Goal: Task Accomplishment & Management: Use online tool/utility

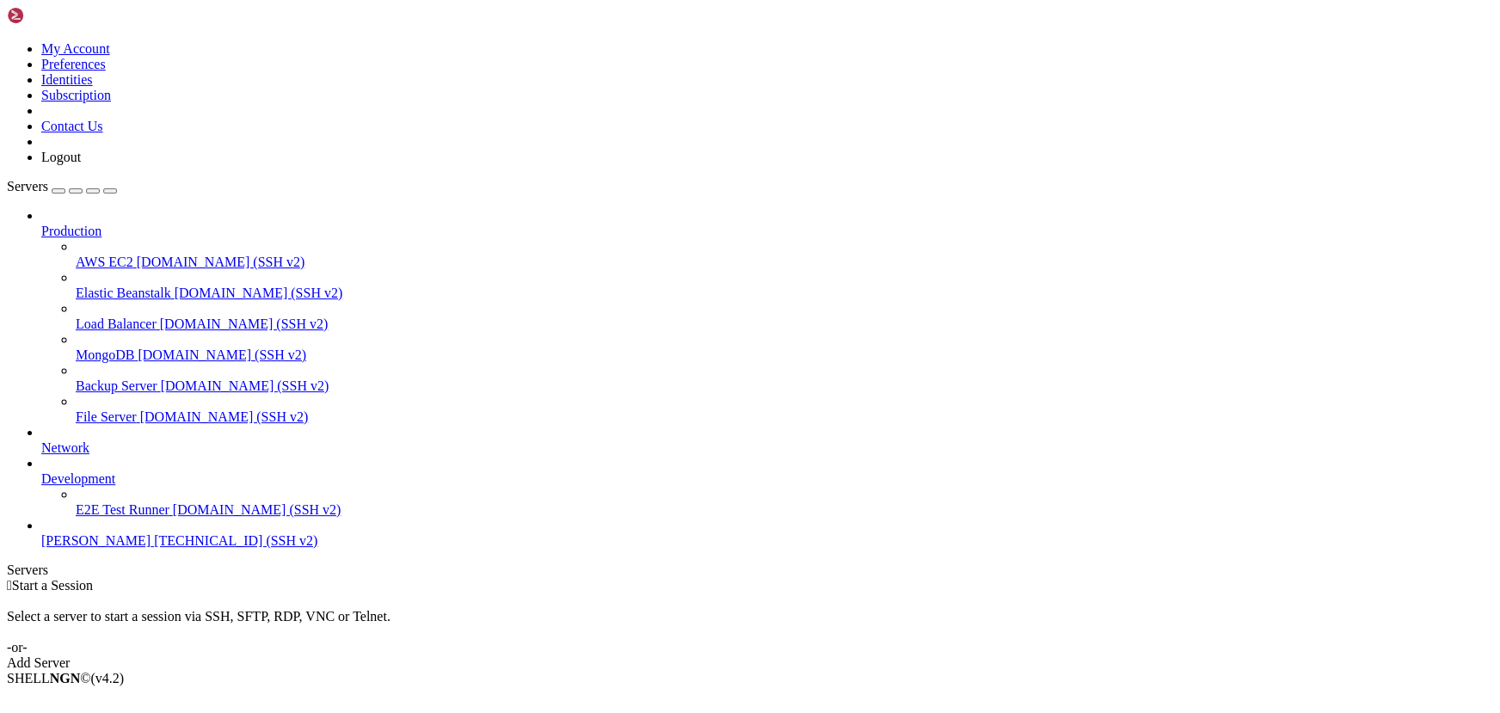
click at [154, 548] on span "[TECHNICAL_ID] (SSH v2)" at bounding box center [235, 540] width 163 height 15
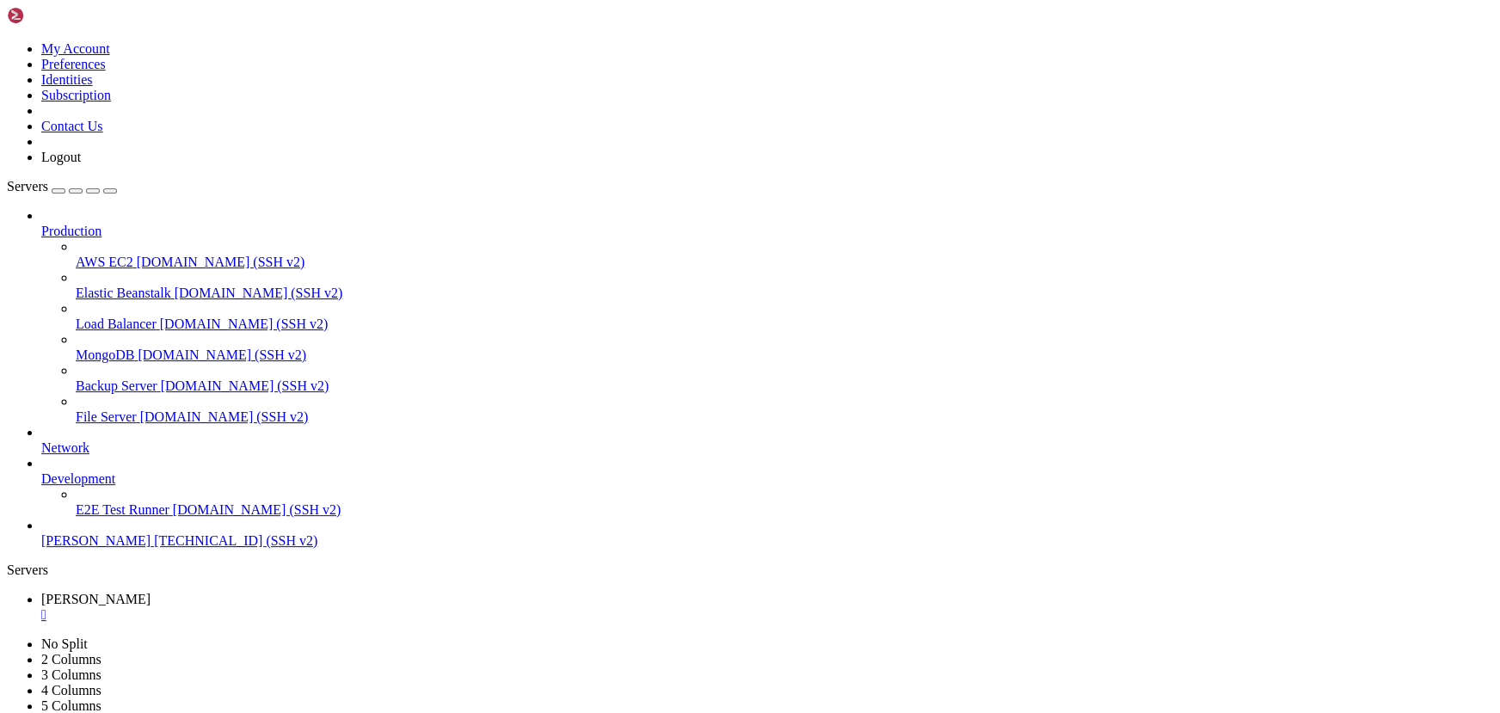
drag, startPoint x: 363, startPoint y: 1230, endPoint x: 258, endPoint y: 1197, distance: 110.1
drag, startPoint x: 236, startPoint y: 1230, endPoint x: 156, endPoint y: 1206, distance: 83.5
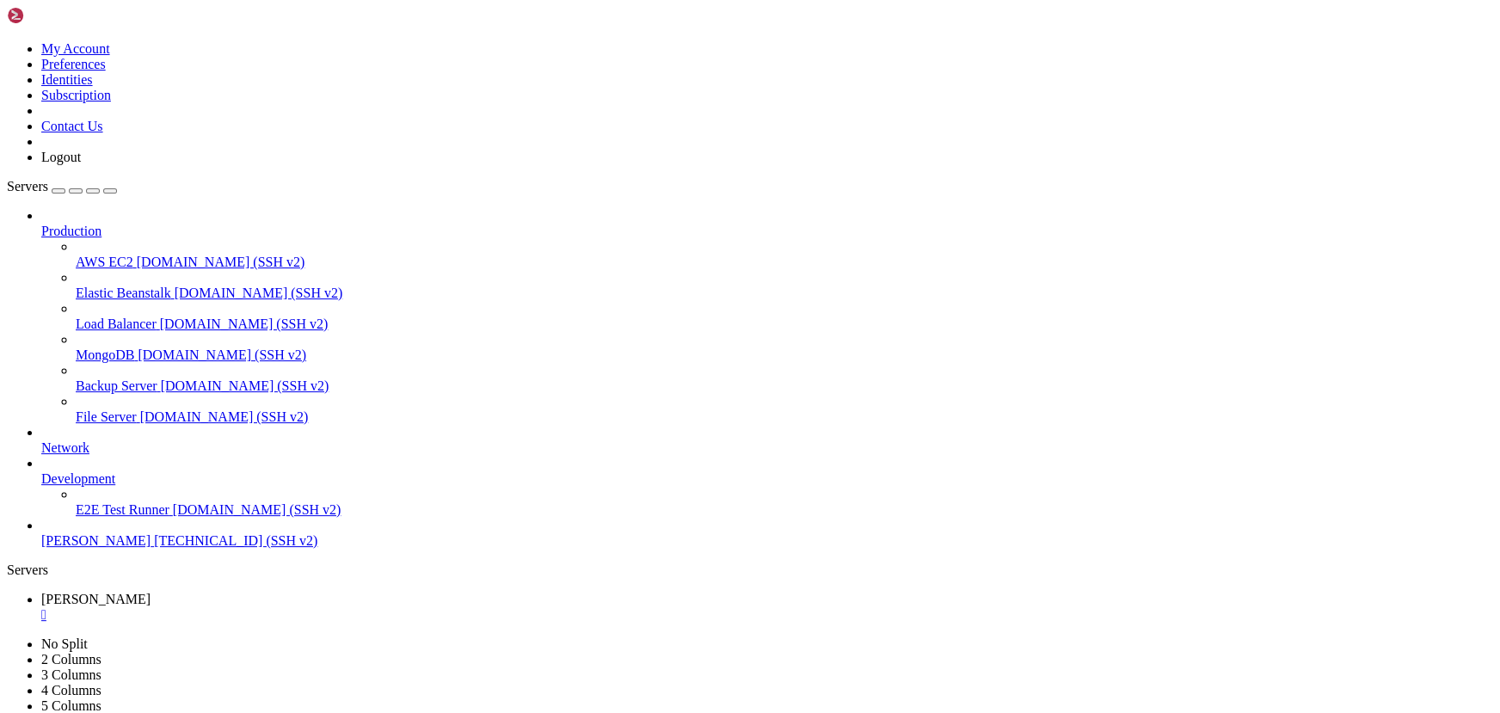
type input "/home/backup"
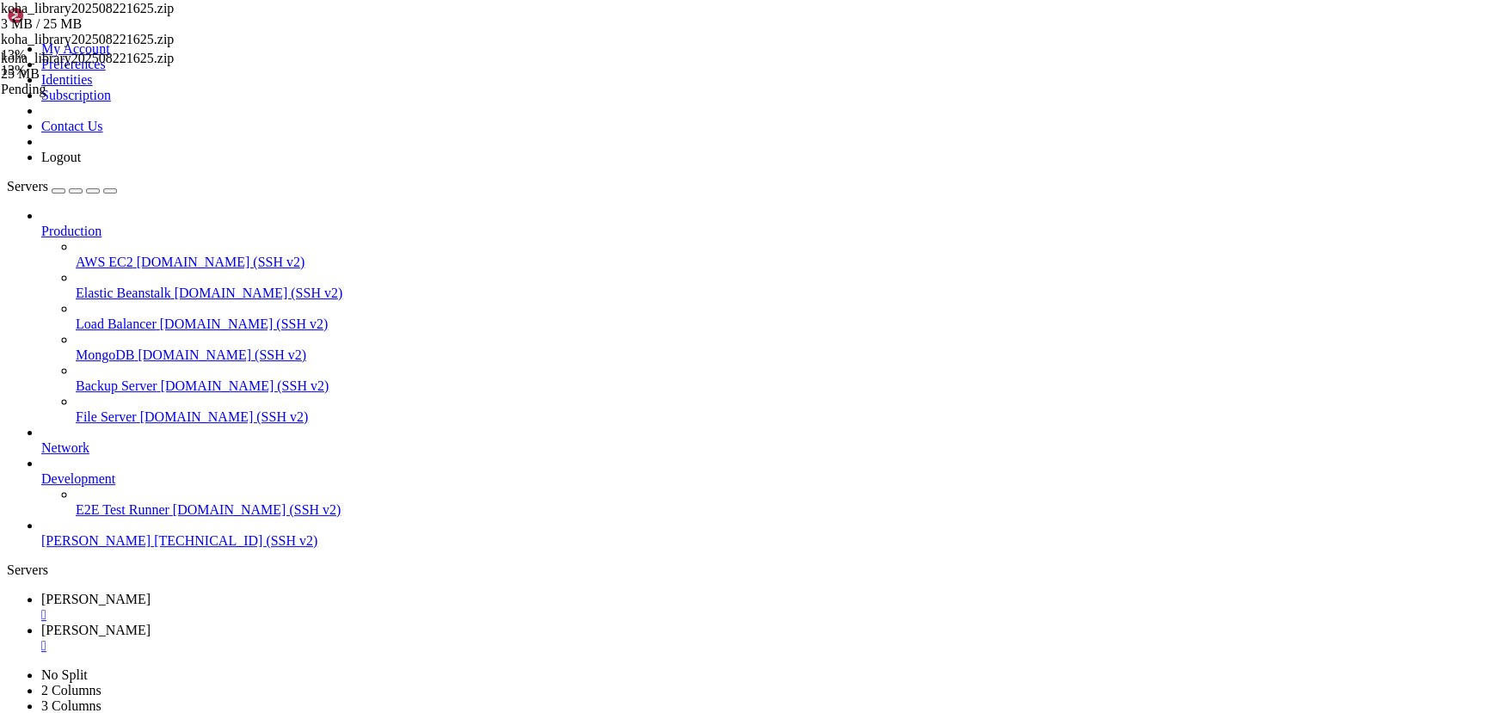
click at [172, 97] on div "Pending" at bounding box center [86, 89] width 171 height 15
